Goal: Information Seeking & Learning: Learn about a topic

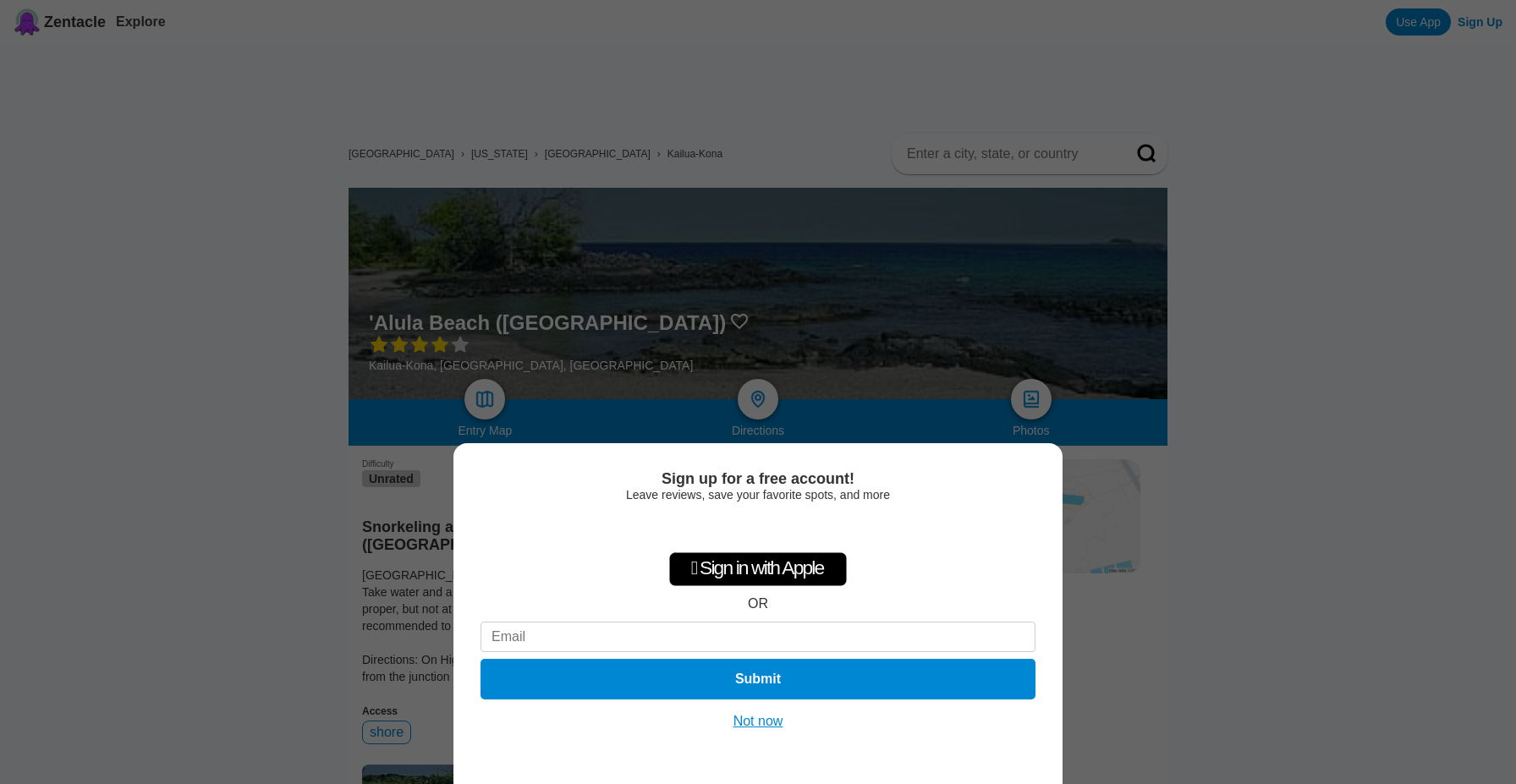
click at [766, 717] on button "Not now" at bounding box center [758, 722] width 60 height 17
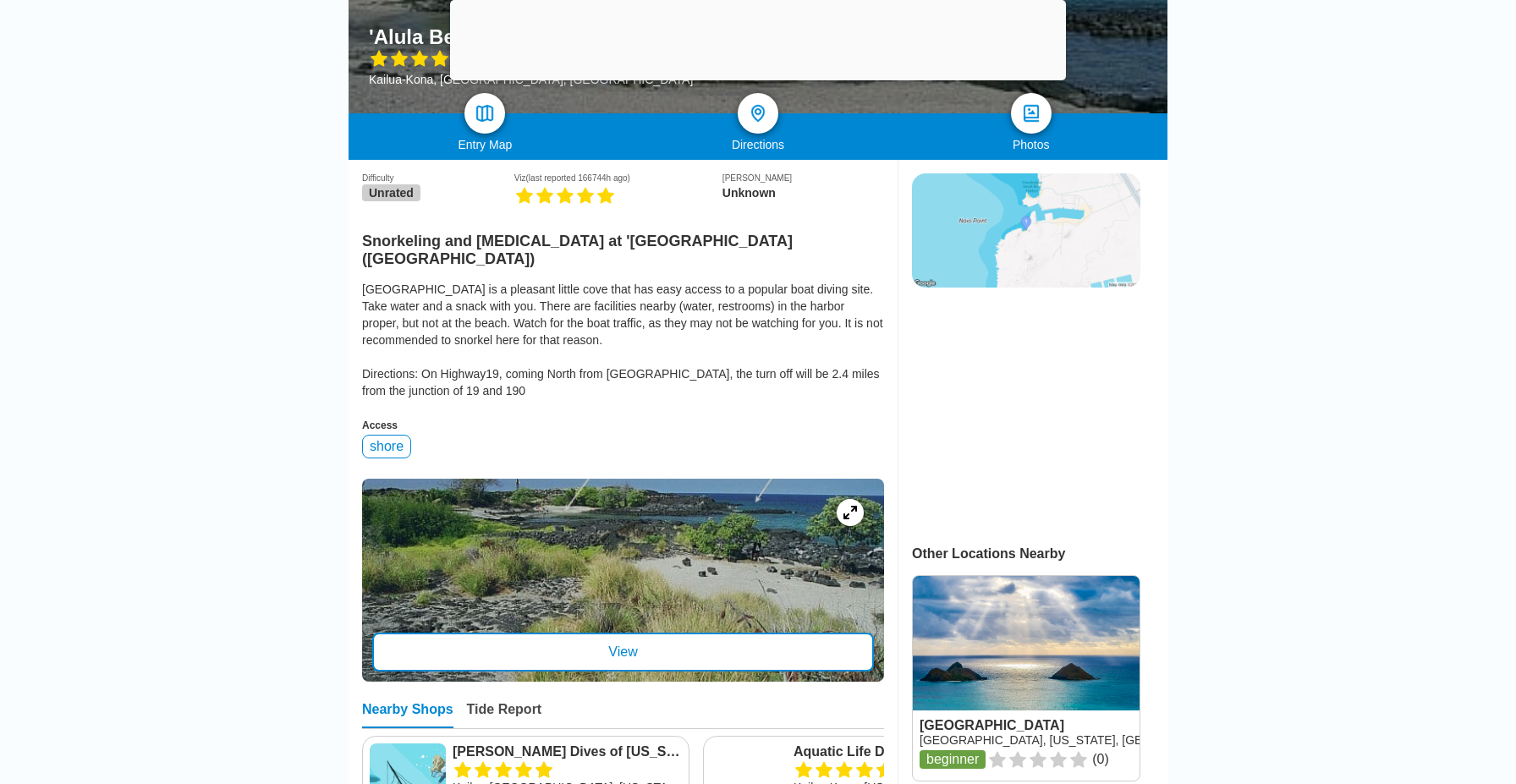
scroll to position [287, 0]
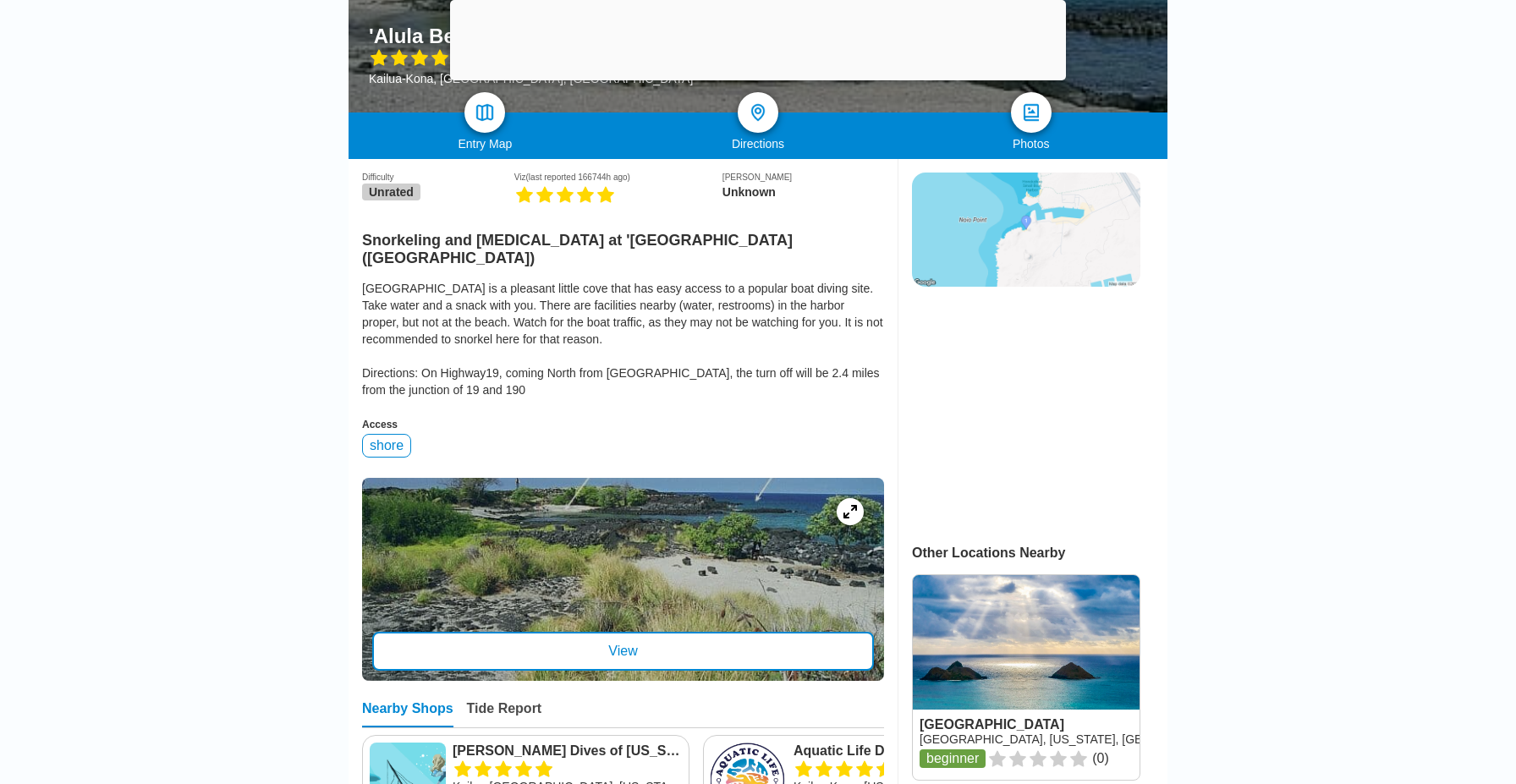
click at [1049, 228] on img at bounding box center [1026, 230] width 228 height 114
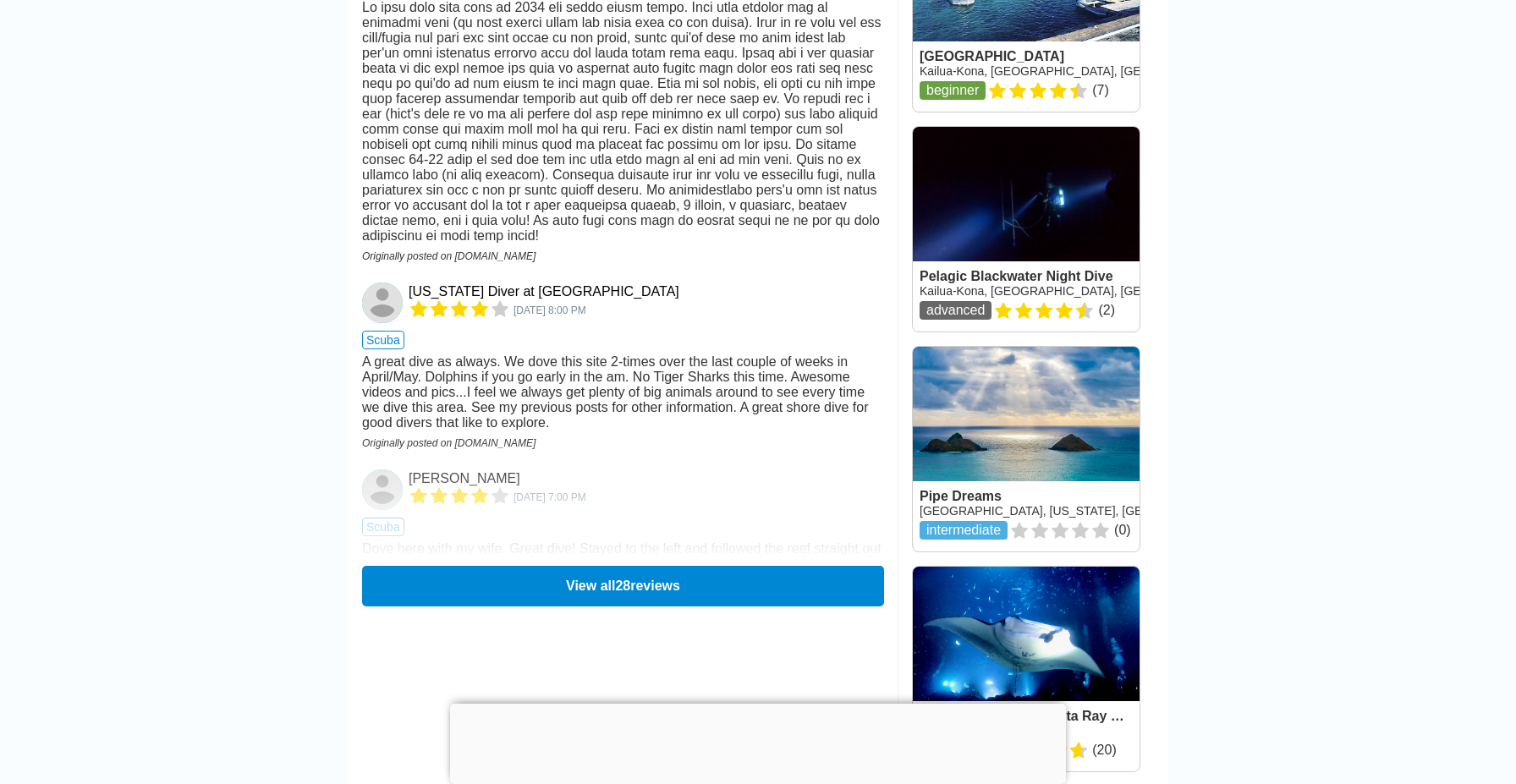
scroll to position [2277, 0]
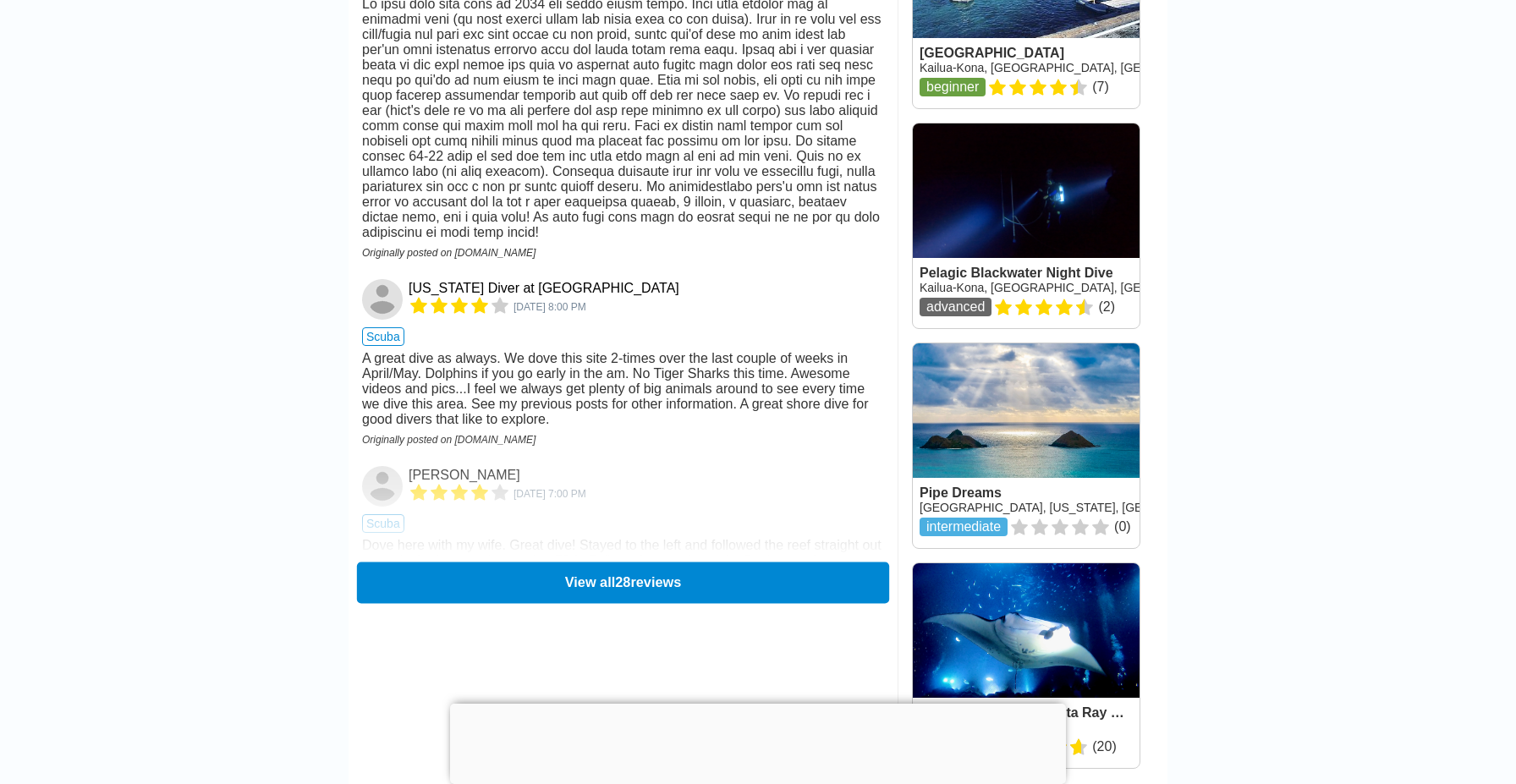
click at [747, 570] on button "View all 28 reviews" at bounding box center [623, 582] width 532 height 41
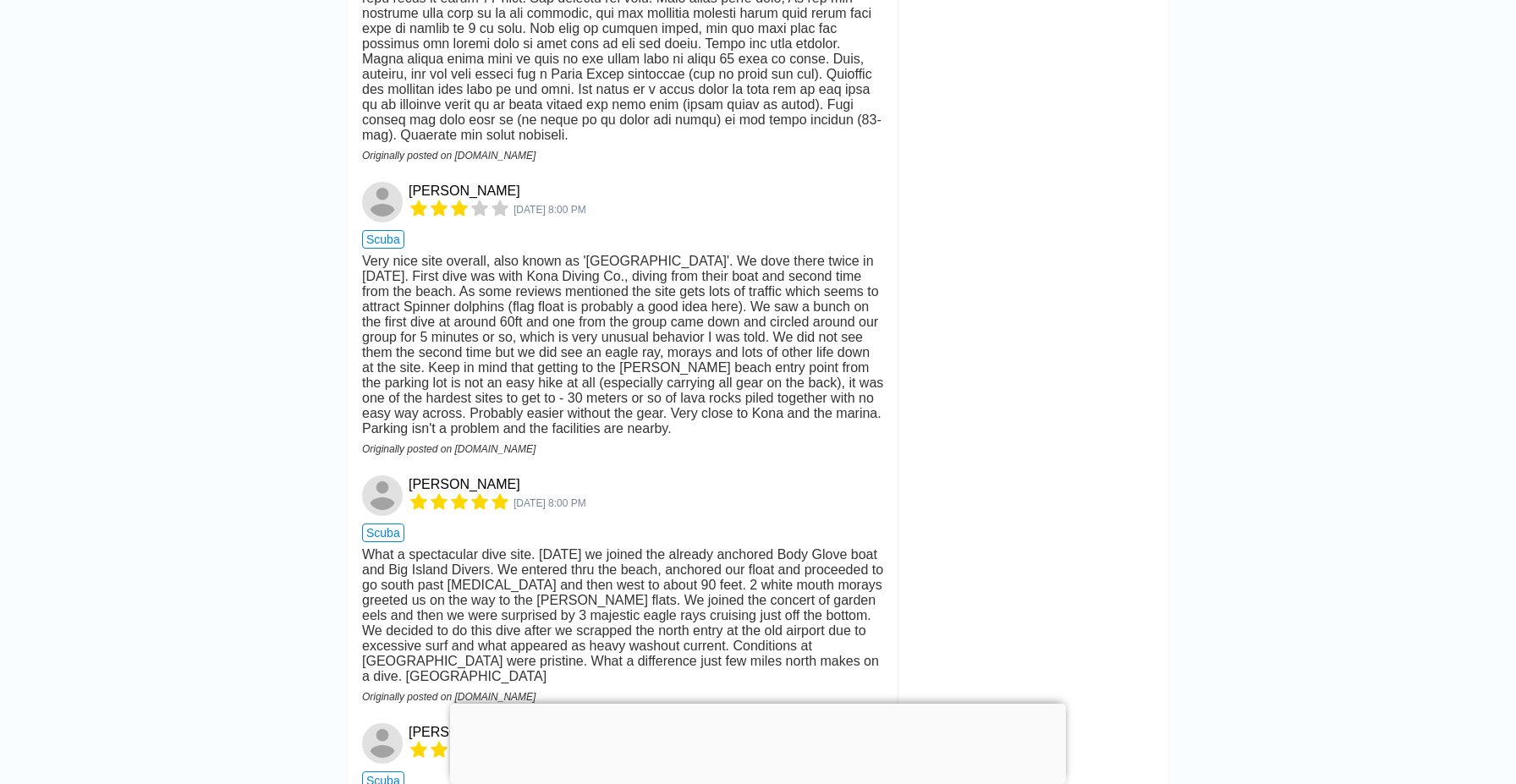
scroll to position [4165, 0]
